Goal: Check status: Check status

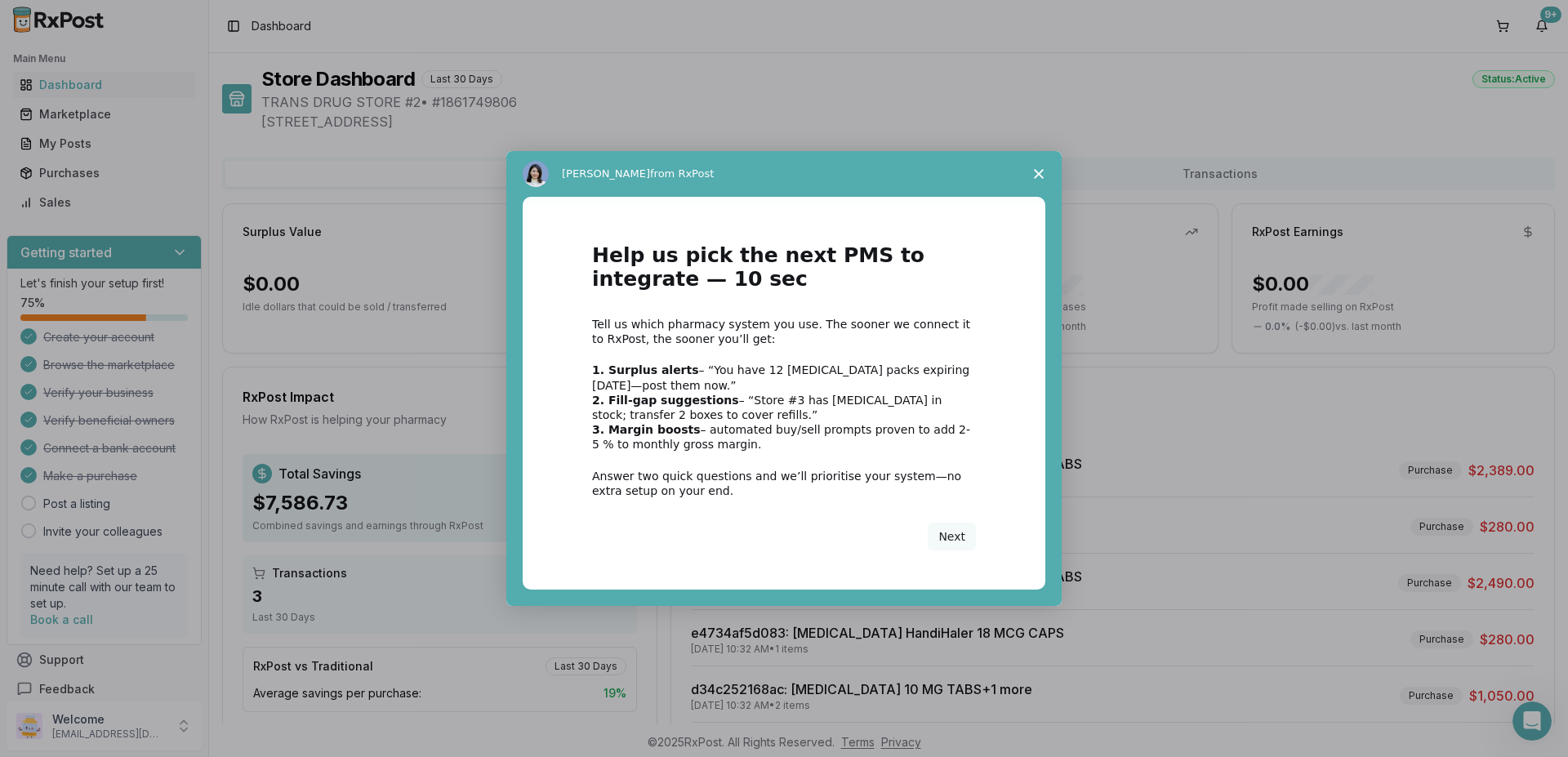
click at [1039, 172] on icon "Close survey" at bounding box center [1038, 173] width 10 height 10
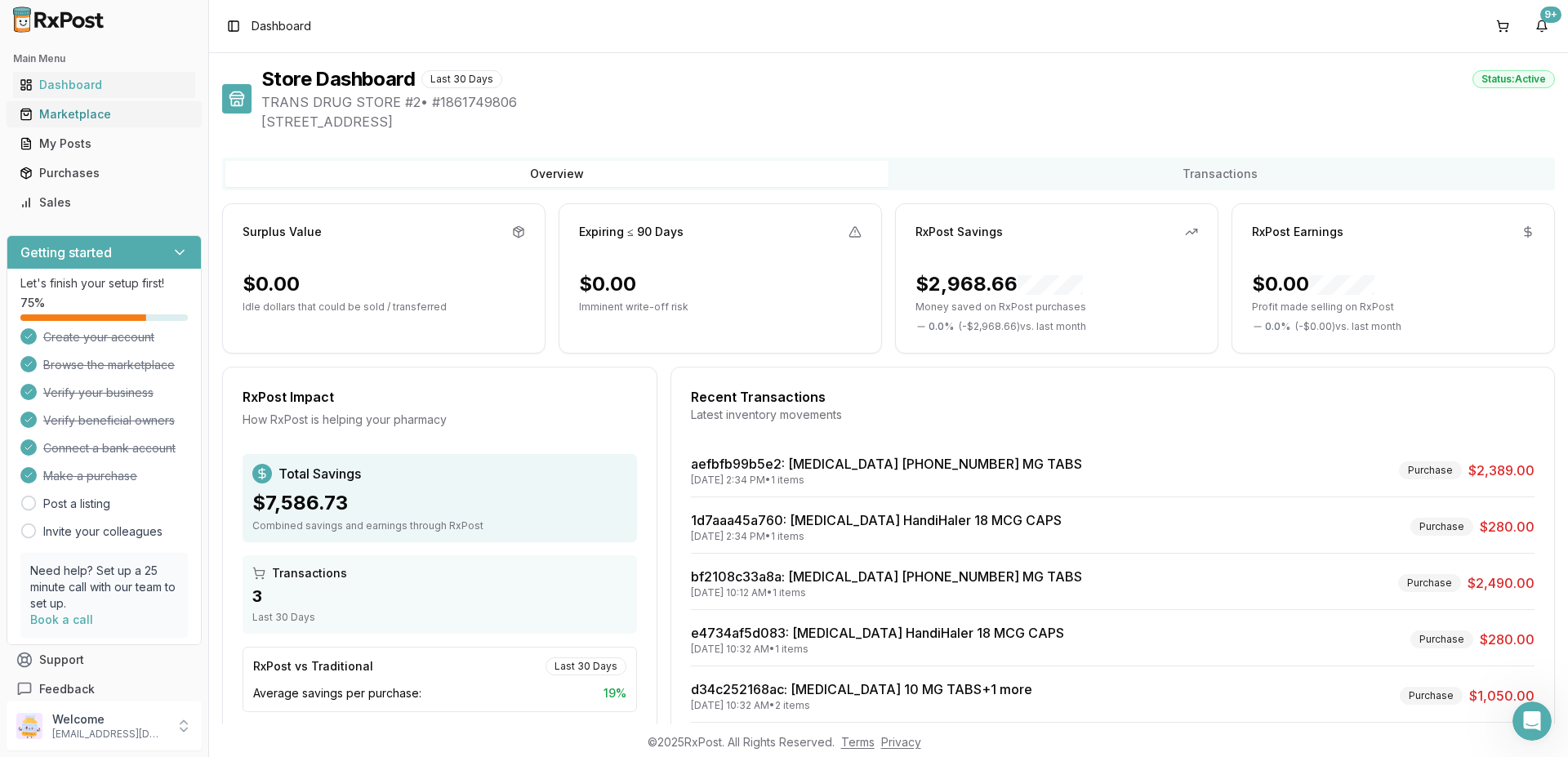
click at [61, 109] on div "Marketplace" at bounding box center [103, 114] width 169 height 16
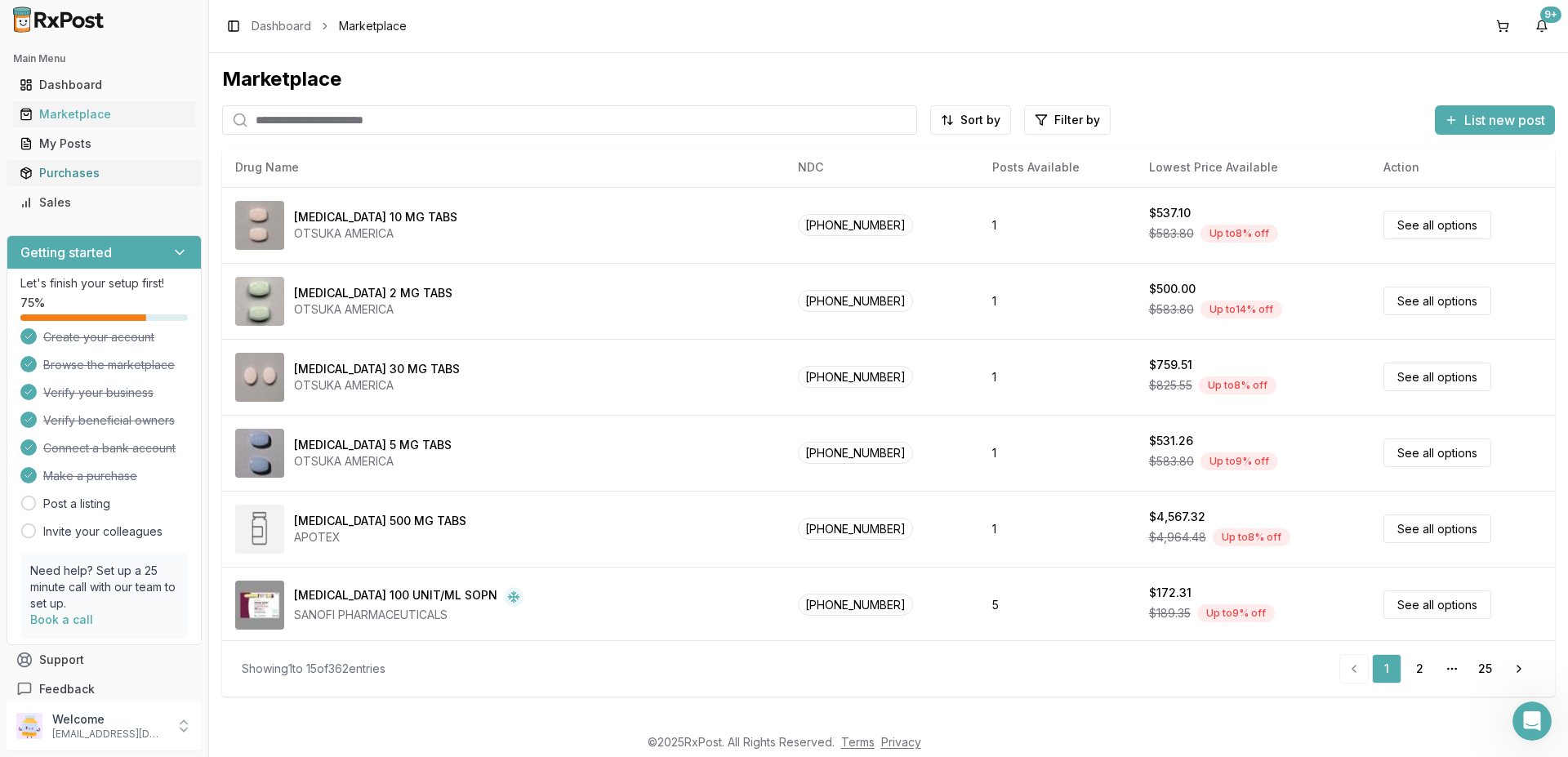
click at [82, 177] on div "Purchases" at bounding box center [103, 173] width 169 height 16
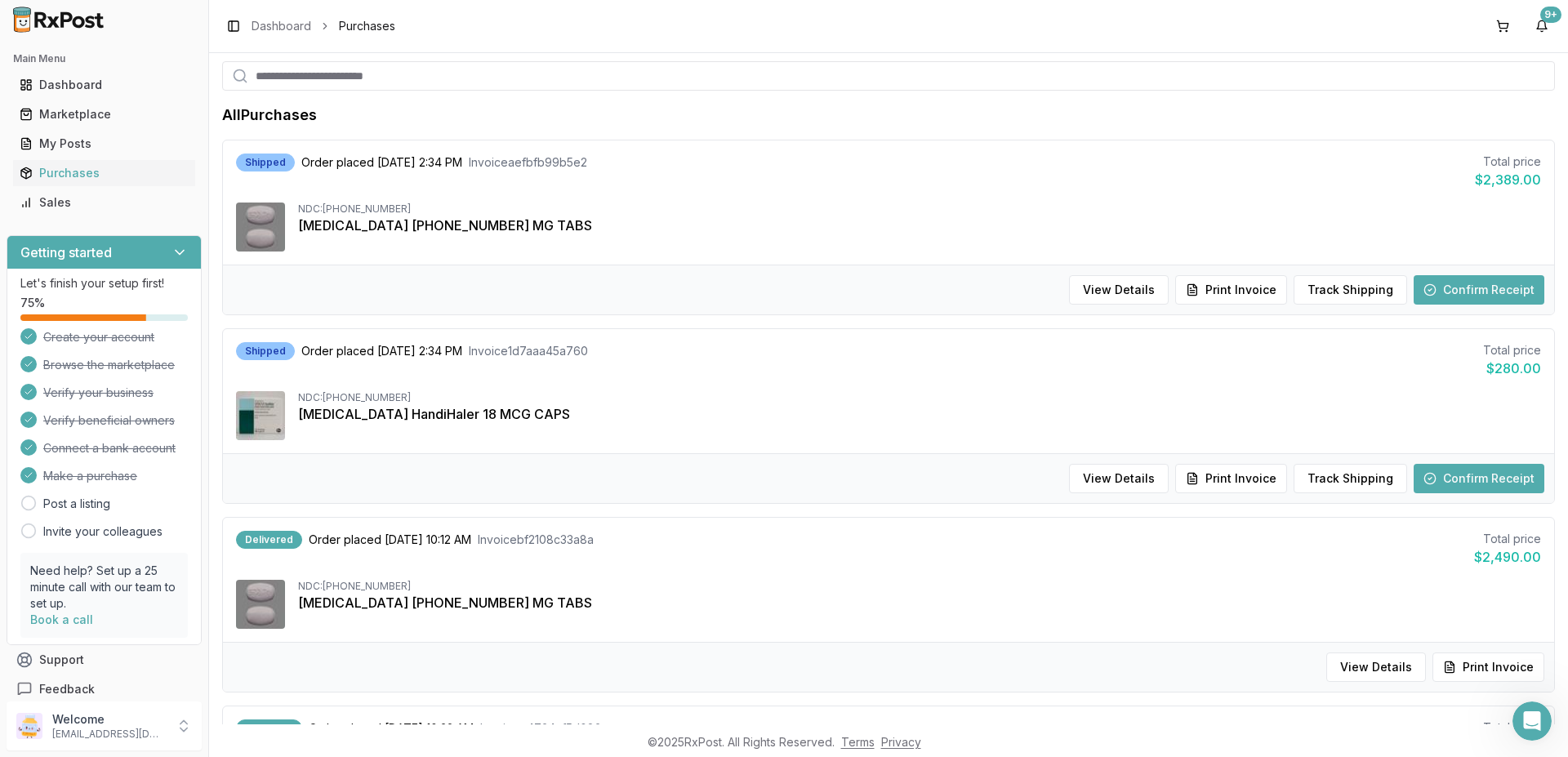
scroll to position [98, 0]
drag, startPoint x: 1472, startPoint y: 293, endPoint x: 1462, endPoint y: 293, distance: 10.0
click at [1462, 293] on button "Confirm Receipt" at bounding box center [1479, 288] width 130 height 29
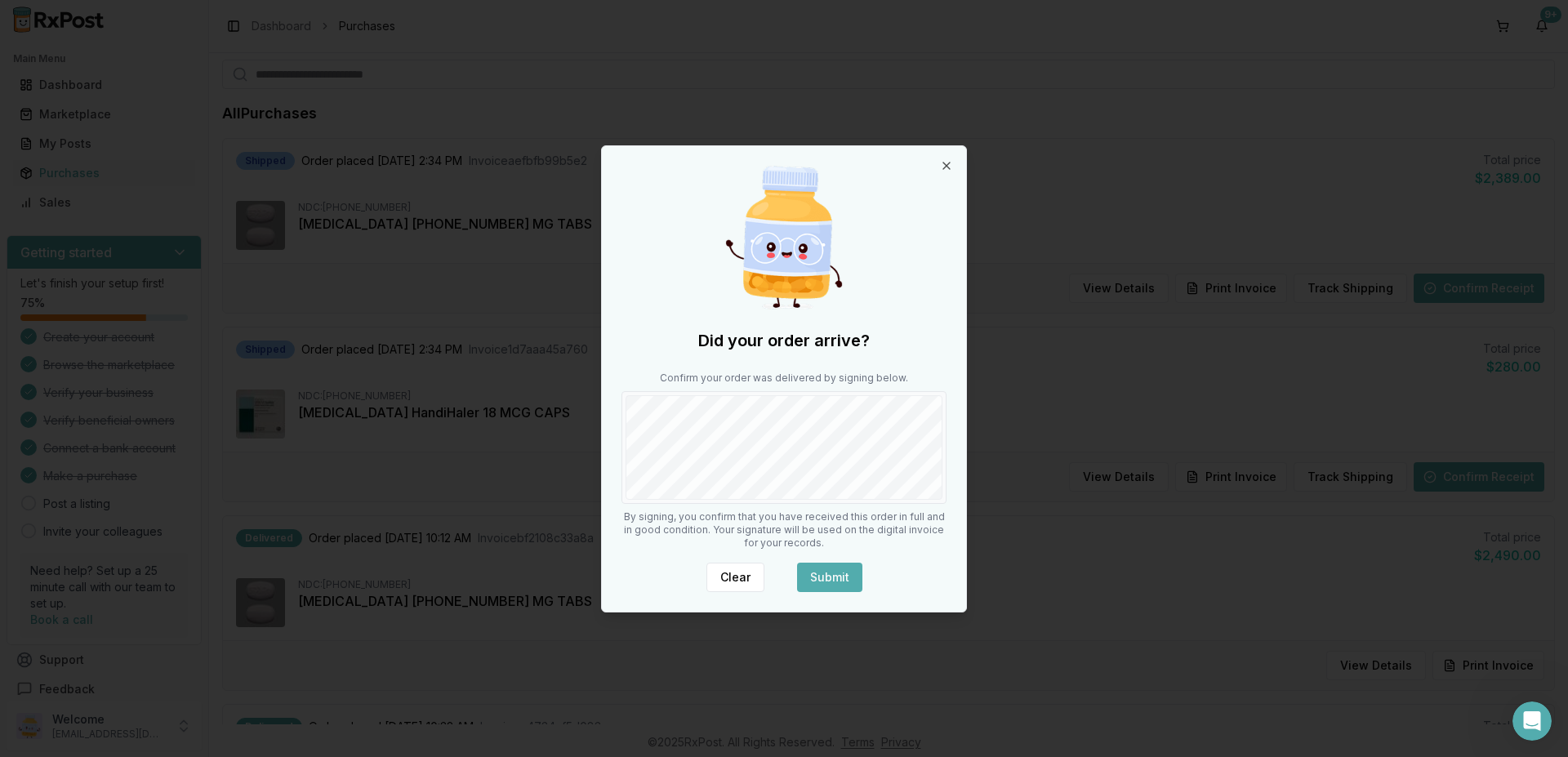
click at [836, 573] on button "Submit" at bounding box center [830, 577] width 66 height 29
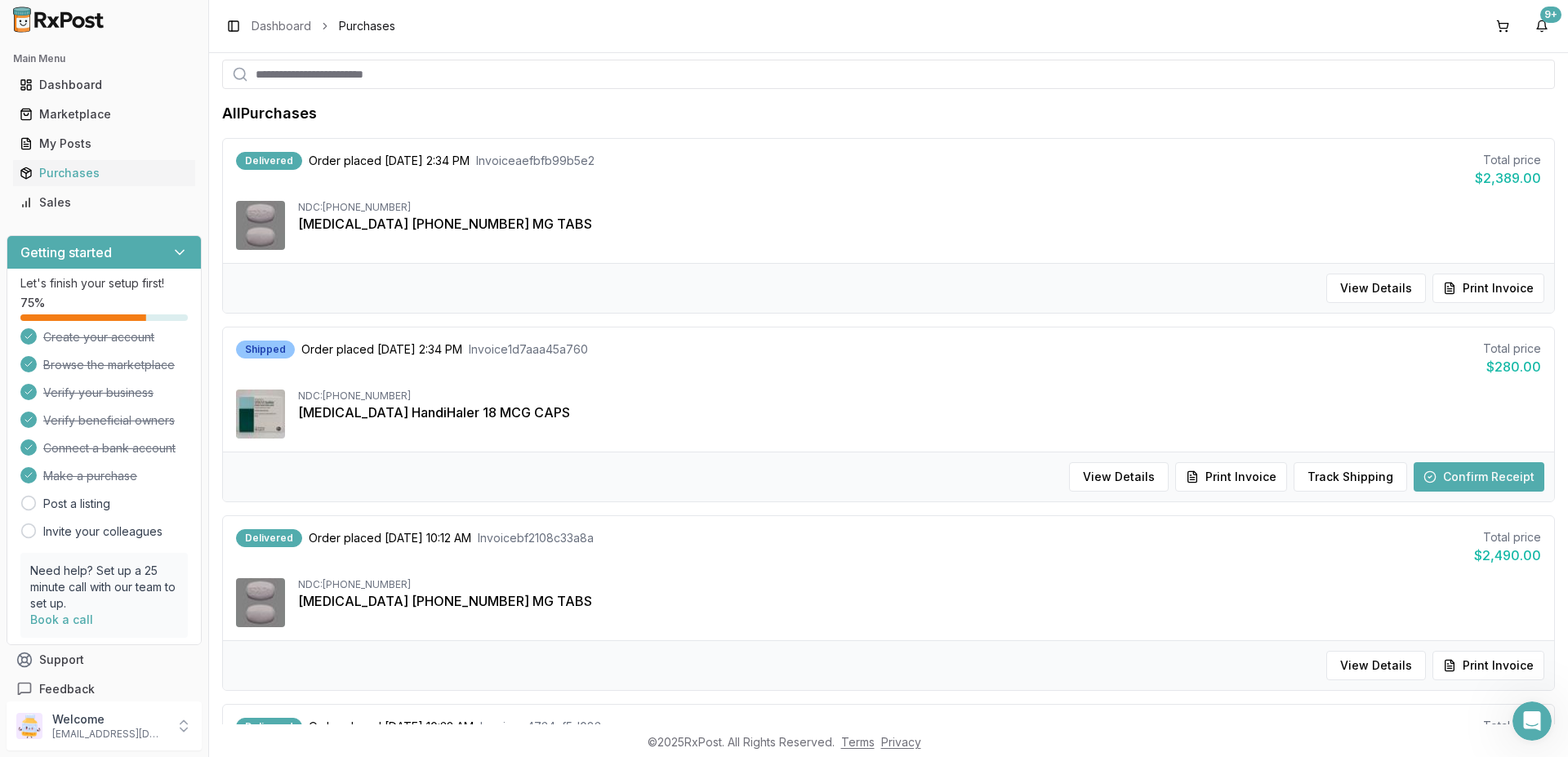
scroll to position [392, 0]
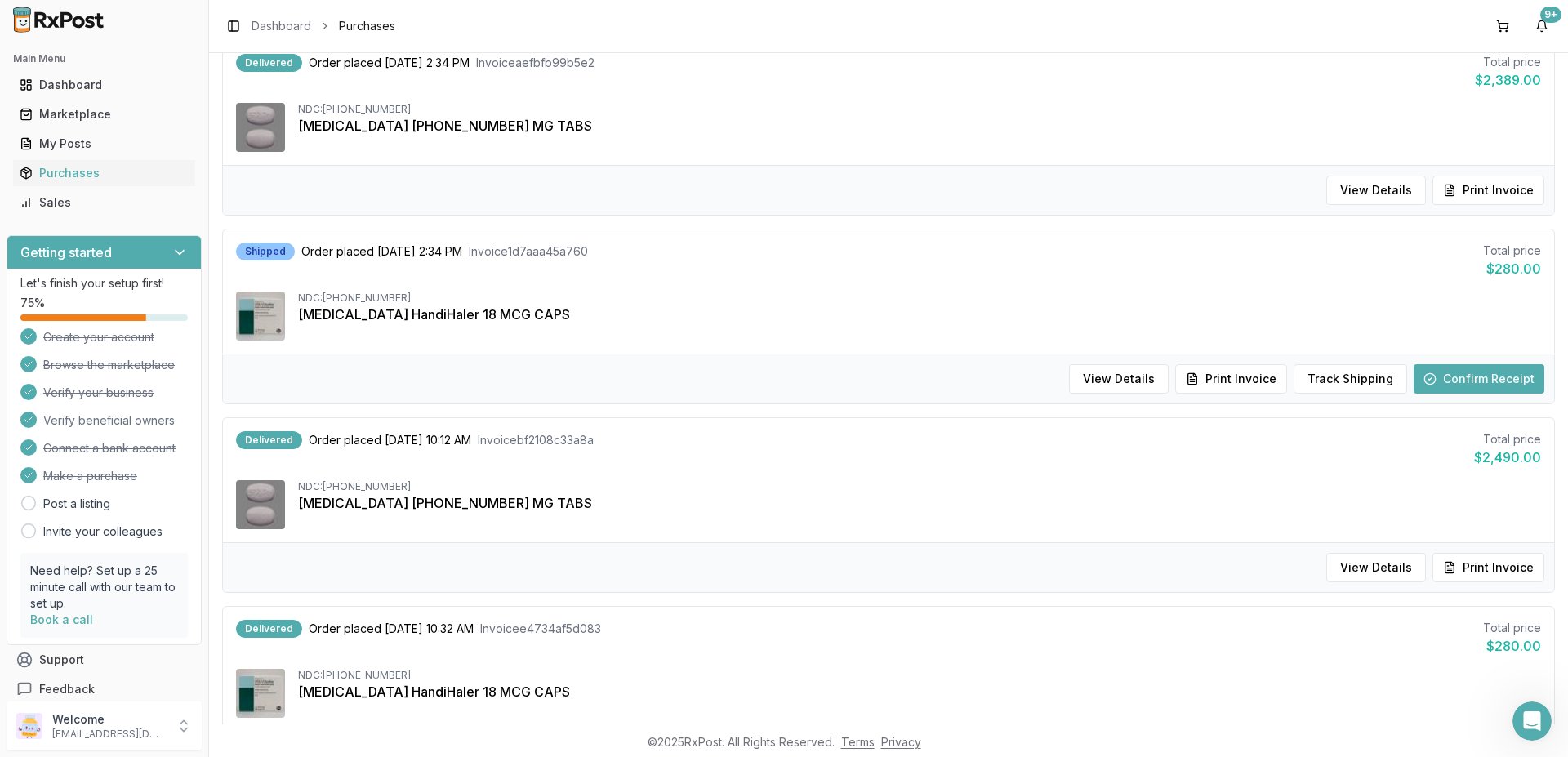
click at [1439, 382] on button "Confirm Receipt" at bounding box center [1479, 378] width 130 height 29
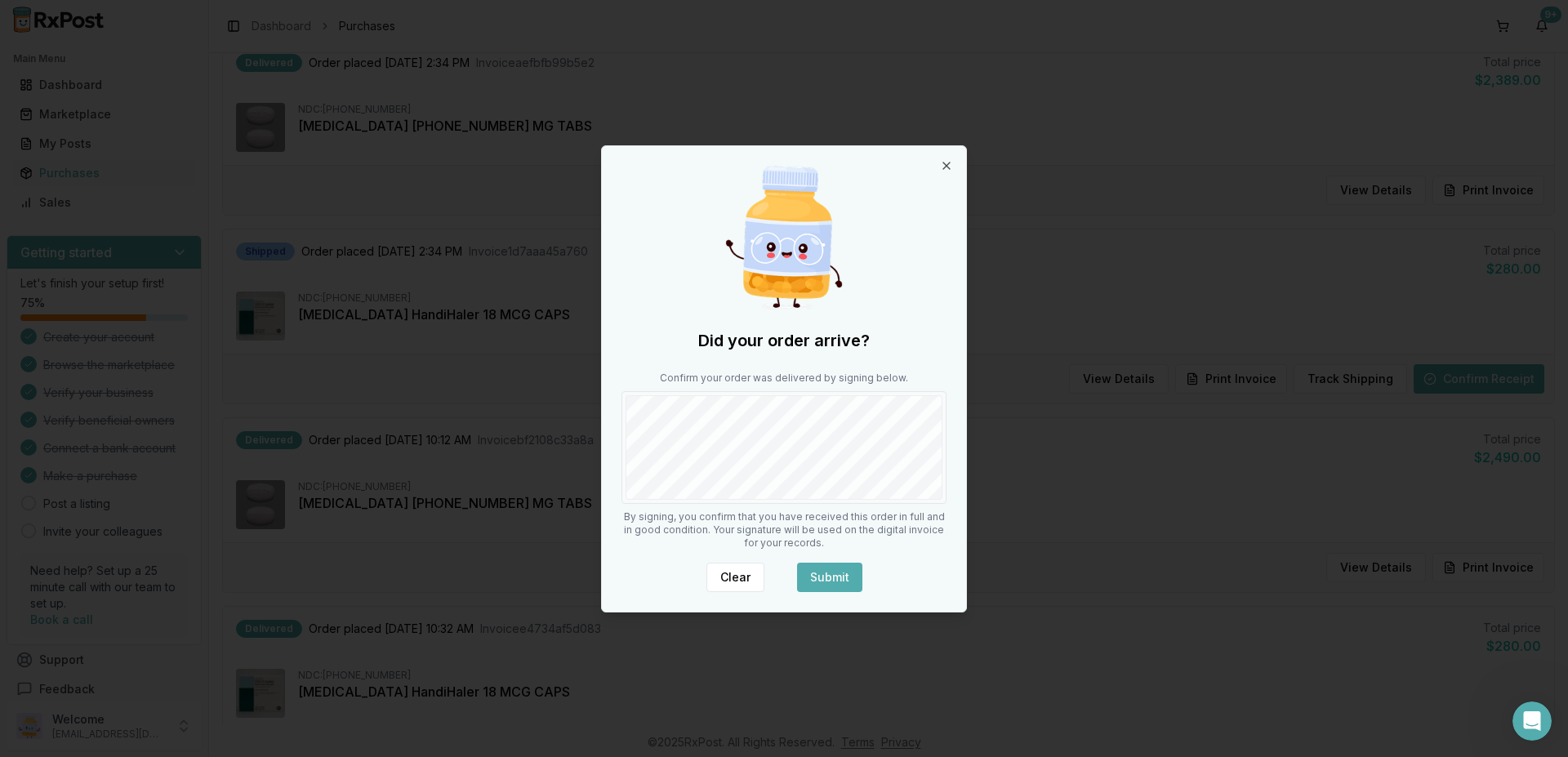
click at [843, 500] on div at bounding box center [784, 448] width 325 height 113
click at [837, 573] on button "Submit" at bounding box center [830, 577] width 66 height 29
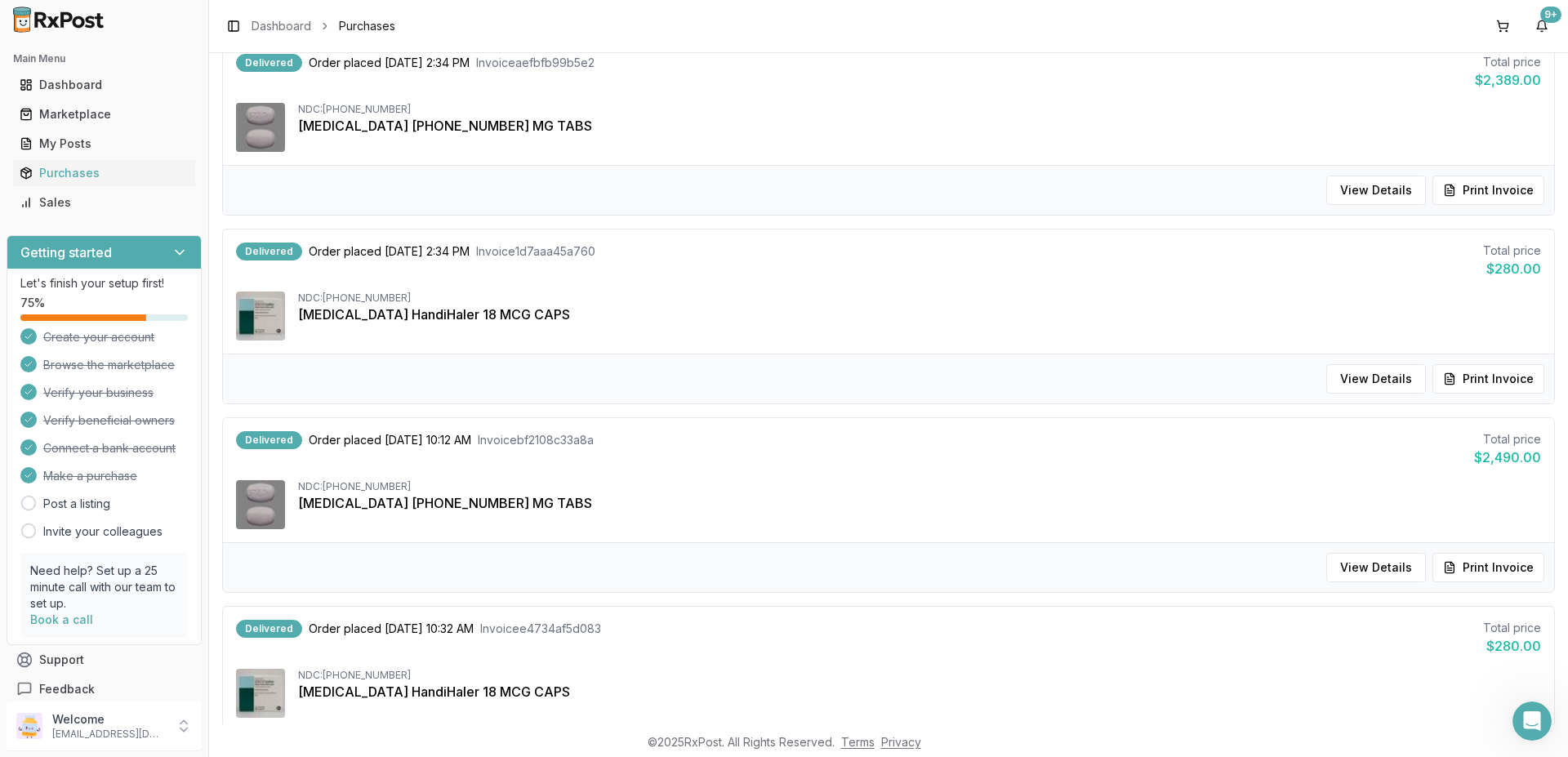
scroll to position [0, 0]
